Goal: Information Seeking & Learning: Learn about a topic

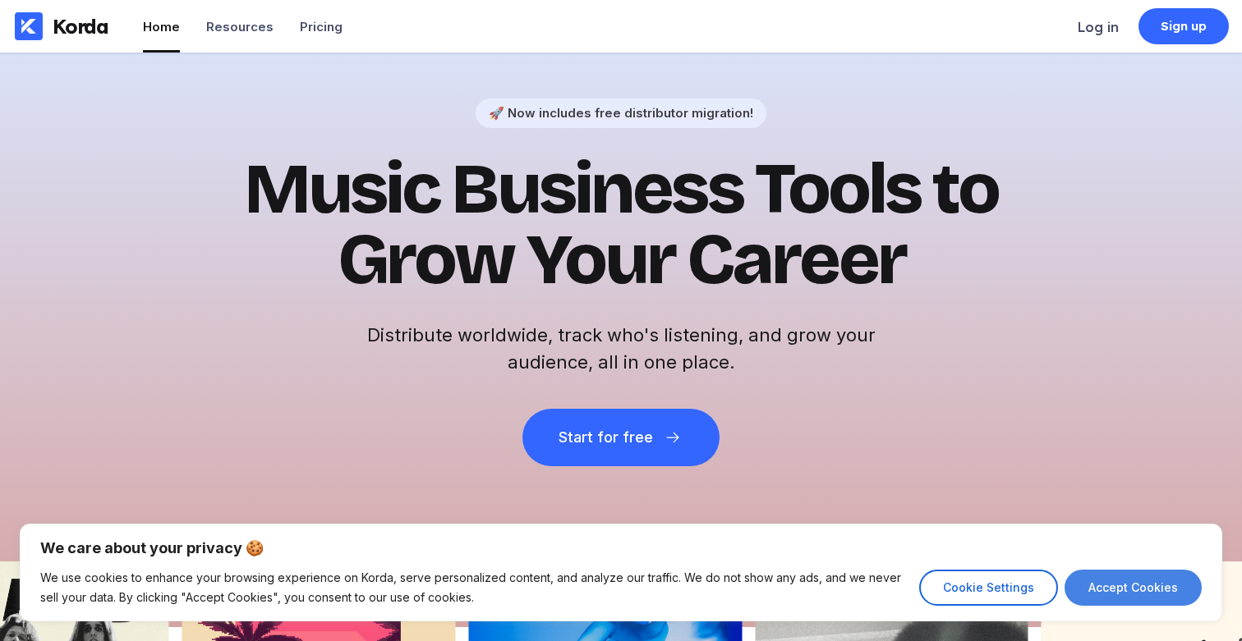
click at [1103, 587] on button "Accept Cookies" at bounding box center [1132, 588] width 137 height 36
checkbox input "true"
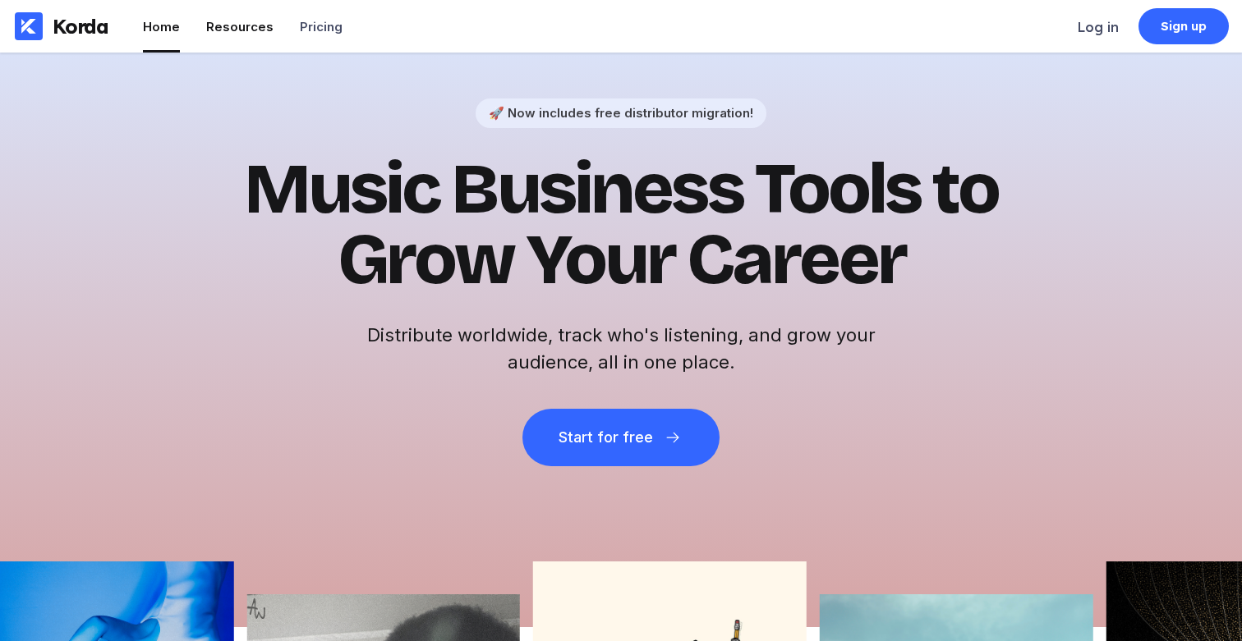
click at [251, 33] on div "Resources" at bounding box center [239, 27] width 67 height 16
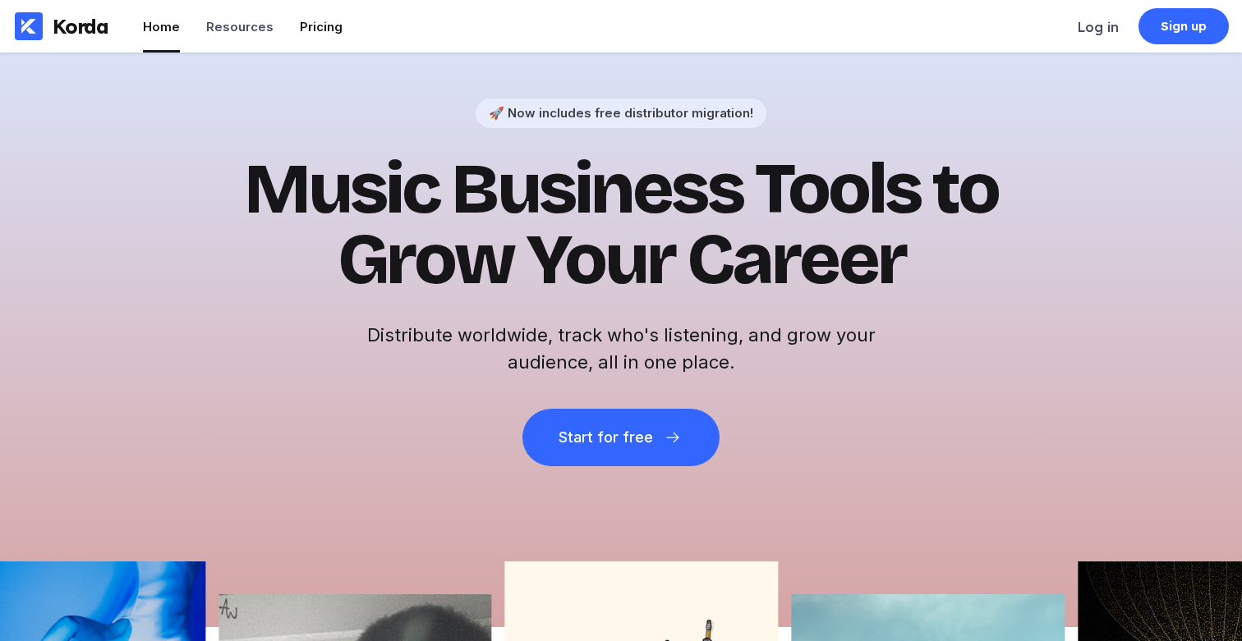
click at [332, 32] on div "Pricing" at bounding box center [321, 27] width 43 height 16
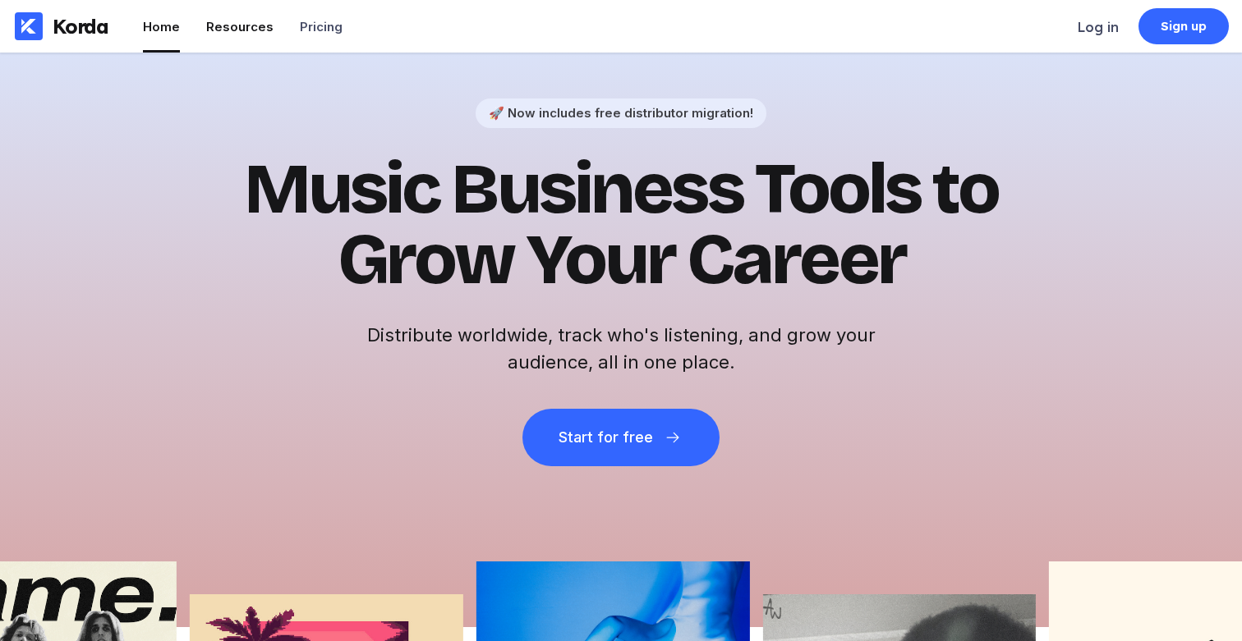
click at [241, 21] on div "Resources" at bounding box center [239, 27] width 67 height 16
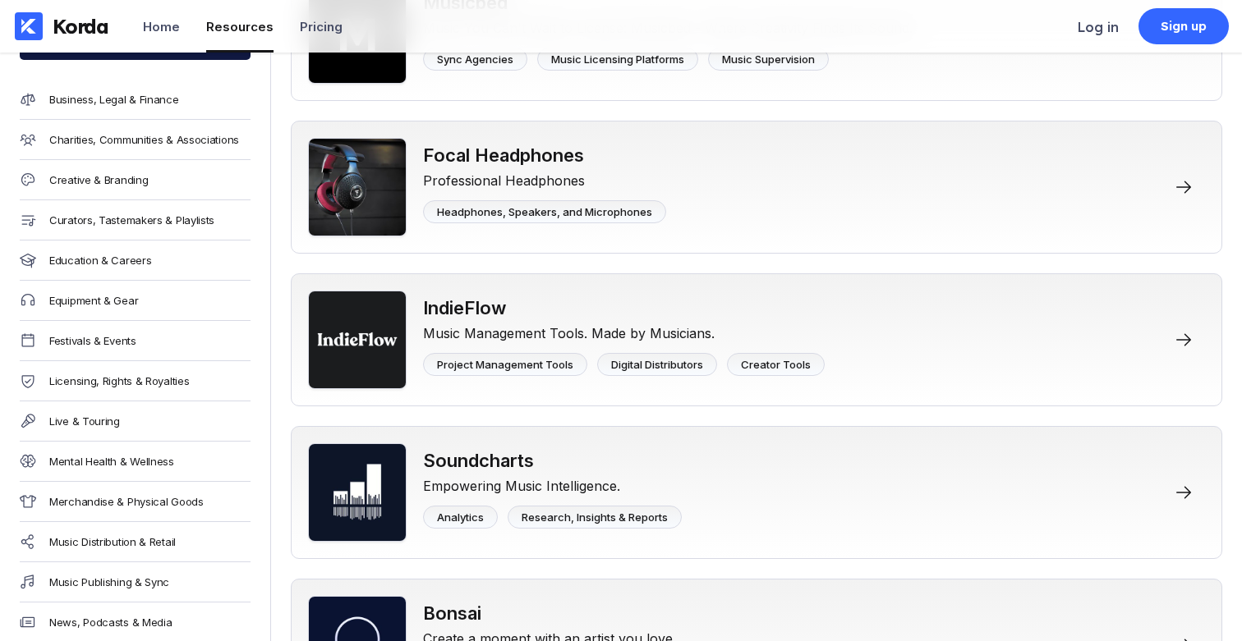
scroll to position [3832, 0]
